Goal: Obtain resource: Obtain resource

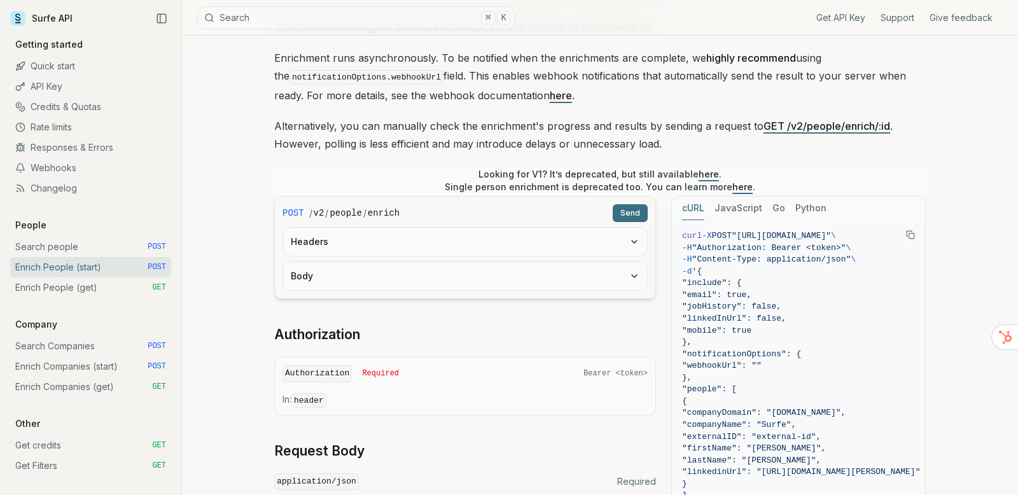
scroll to position [181, 0]
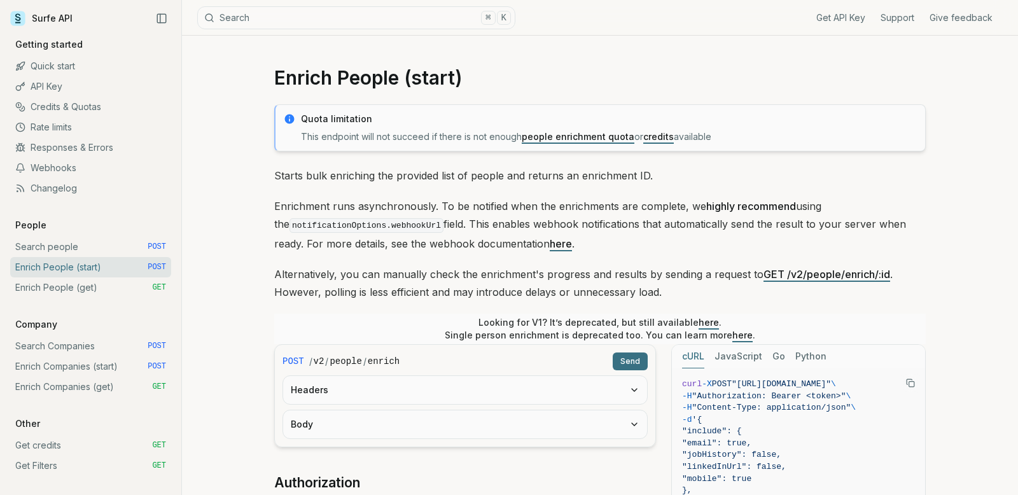
click at [366, 394] on button "Headers" at bounding box center [465, 390] width 364 height 28
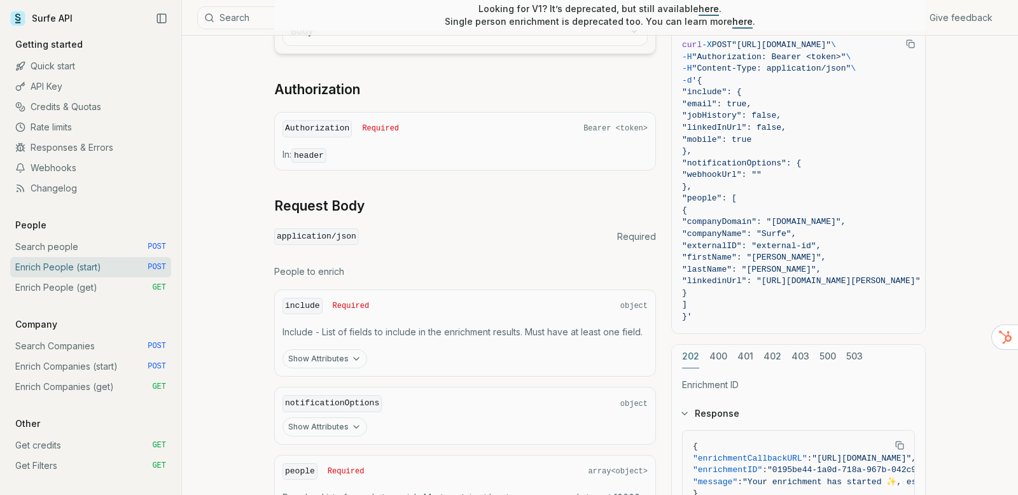
scroll to position [451, 0]
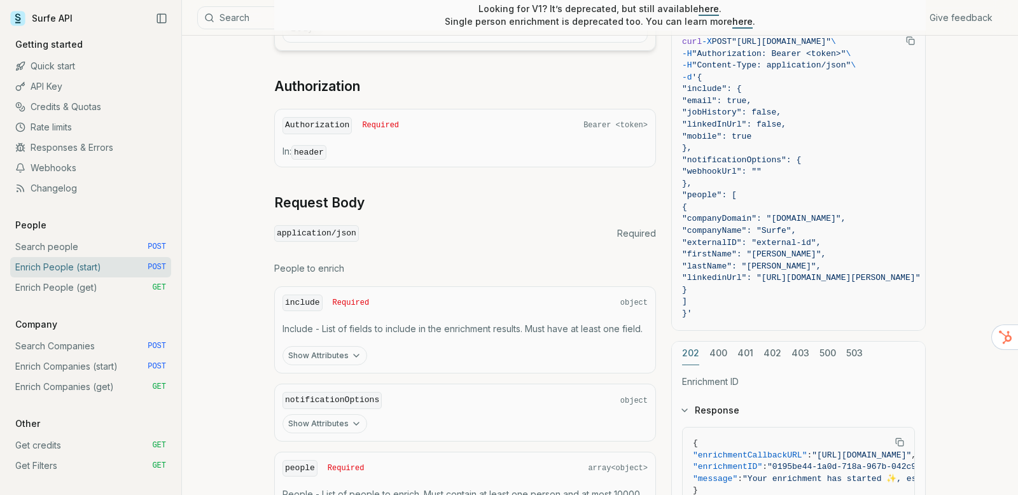
click at [357, 356] on icon "button" at bounding box center [356, 356] width 10 height 10
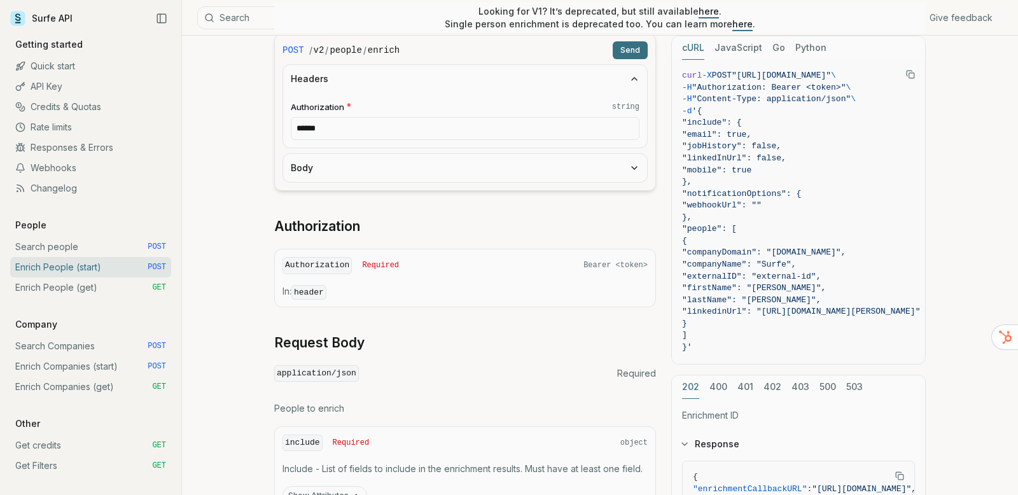
scroll to position [0, 0]
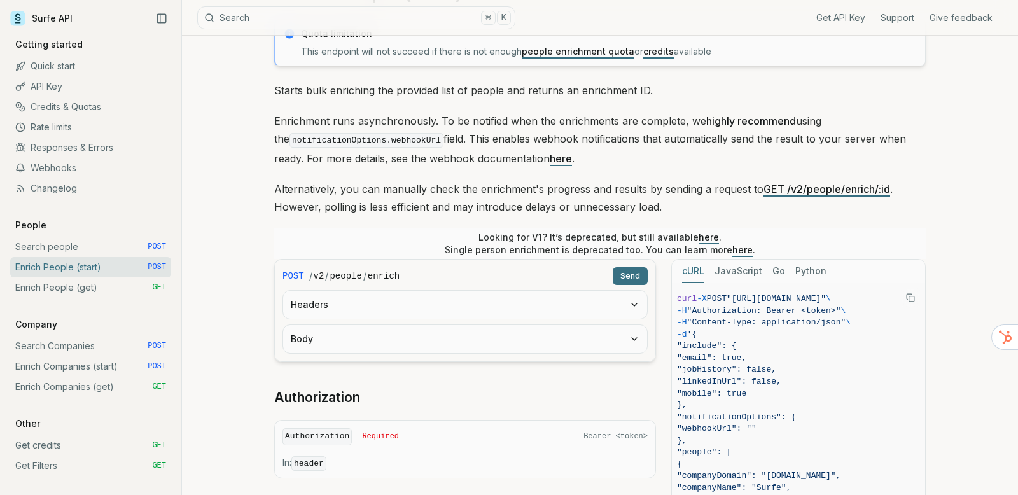
scroll to position [0, 146]
drag, startPoint x: 752, startPoint y: 298, endPoint x: 794, endPoint y: 296, distance: 42.0
click at [794, 296] on span ""[URL][DOMAIN_NAME]"" at bounding box center [776, 299] width 99 height 10
copy span "https://api.surfe.com/v2/people/enrich"
